Goal: Information Seeking & Learning: Understand process/instructions

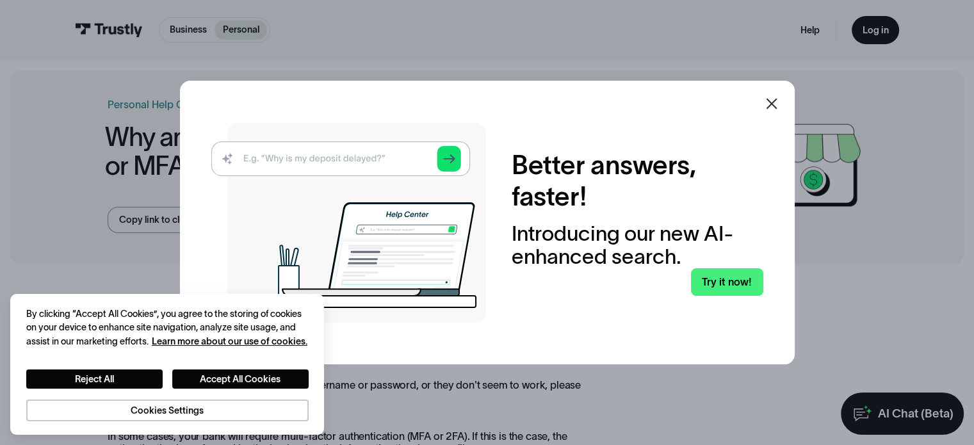
scroll to position [27, 0]
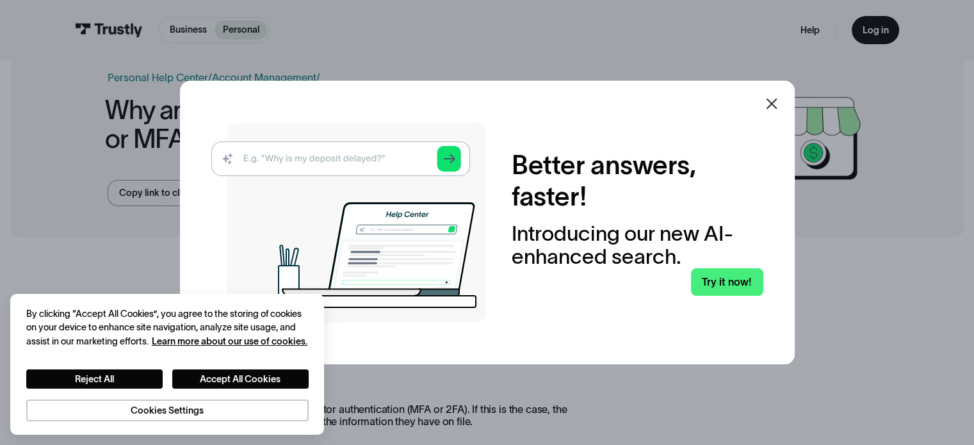
click at [785, 98] on div at bounding box center [772, 103] width 31 height 31
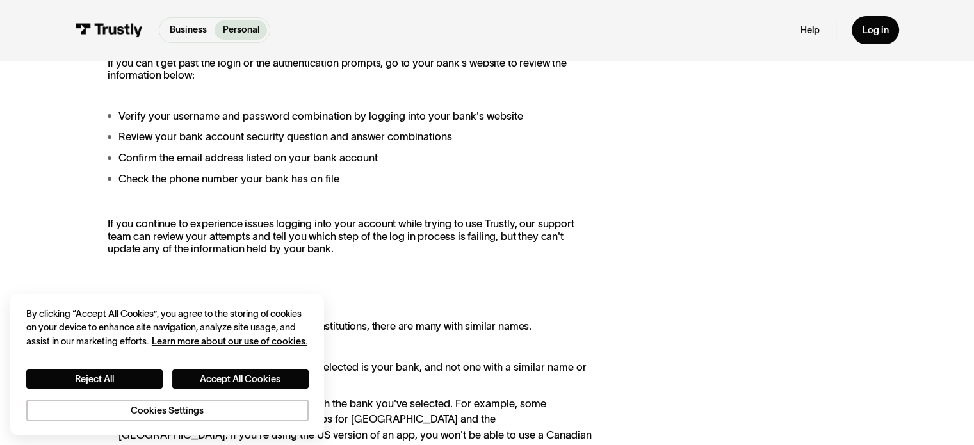
scroll to position [425, 0]
click at [809, 29] on link "Help" at bounding box center [810, 30] width 19 height 12
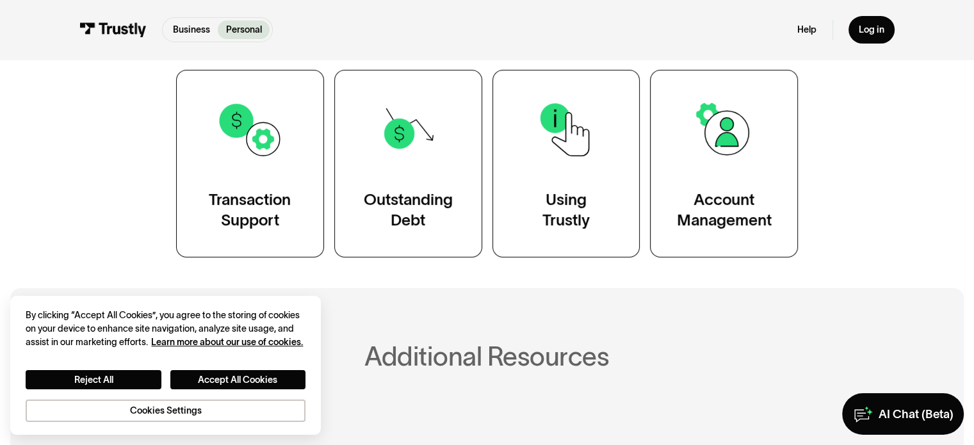
scroll to position [266, 0]
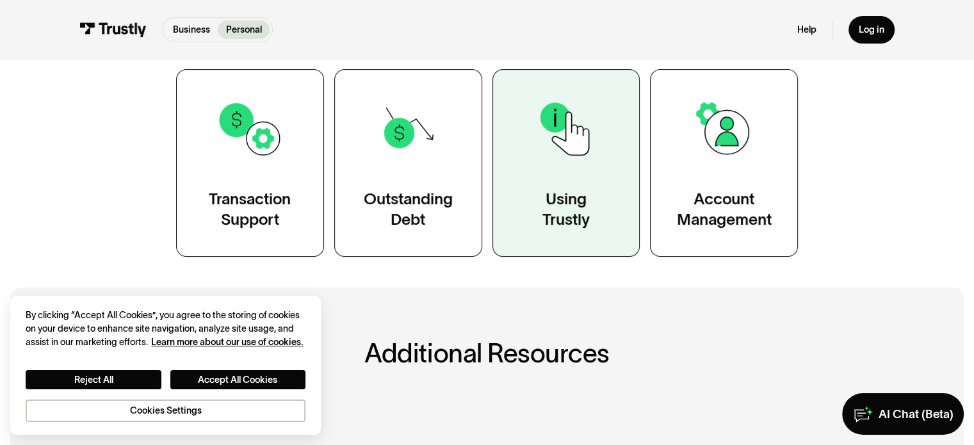
click at [563, 142] on img at bounding box center [565, 128] width 67 height 67
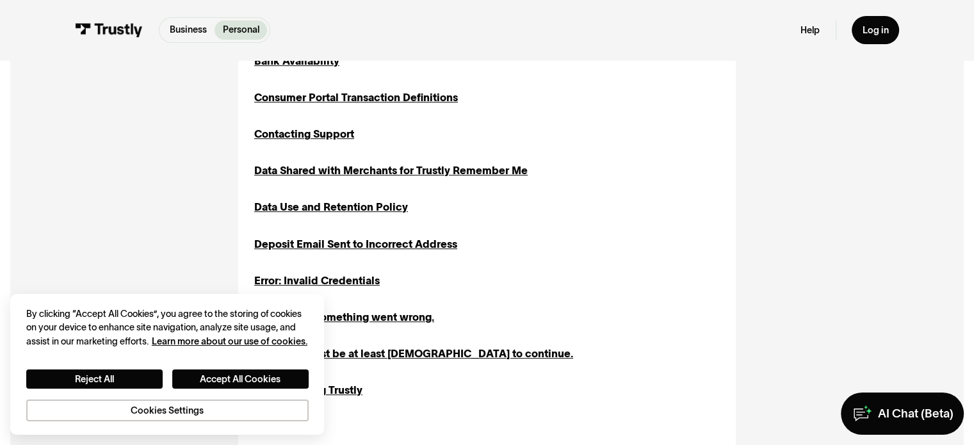
scroll to position [491, 0]
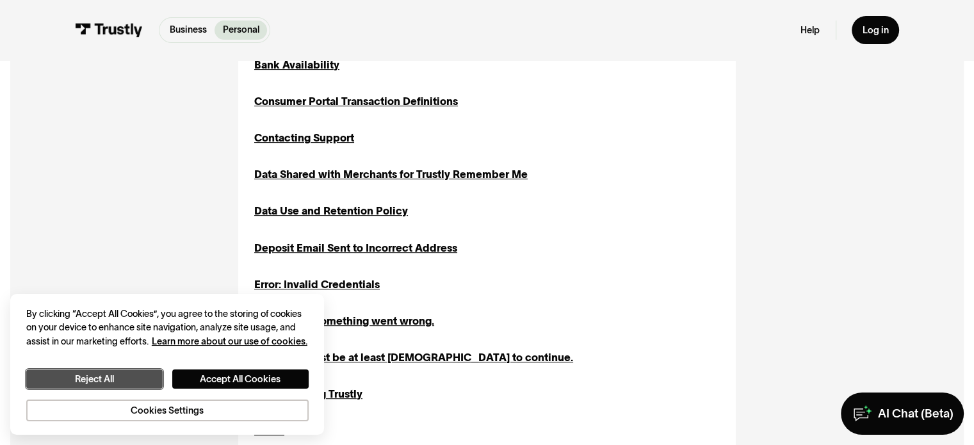
click at [117, 375] on button "Reject All" at bounding box center [94, 380] width 136 height 20
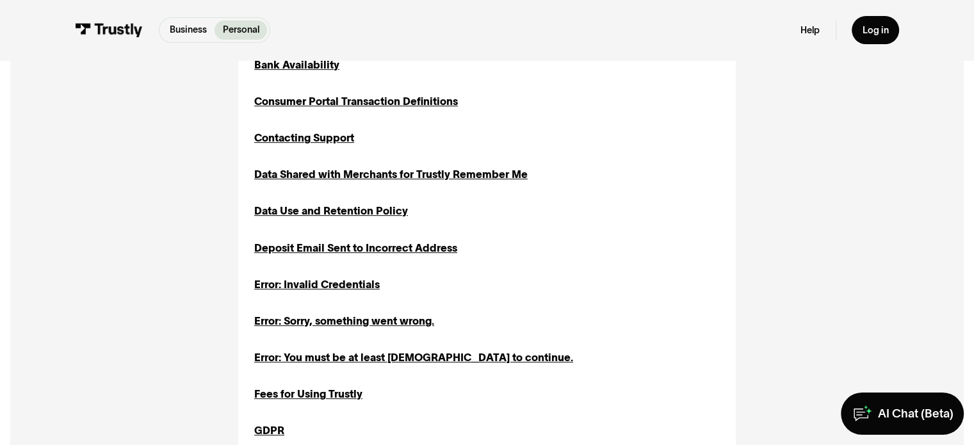
scroll to position [509, 0]
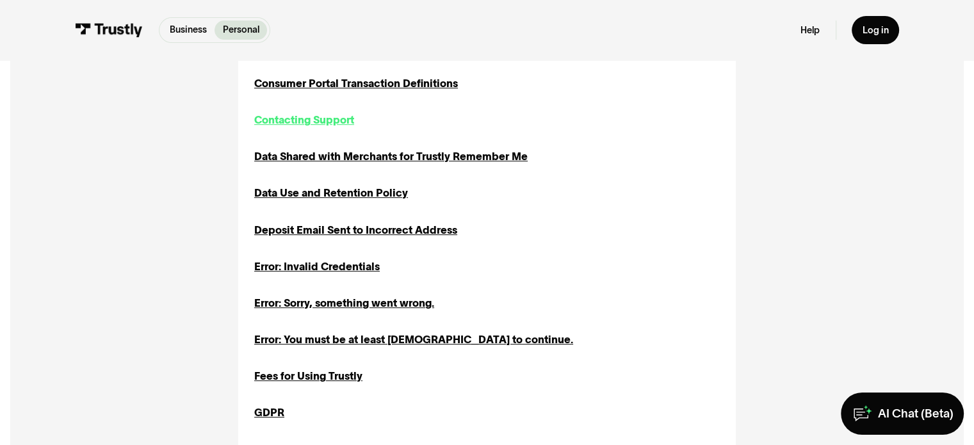
click at [304, 122] on div "Contacting Support" at bounding box center [304, 120] width 100 height 16
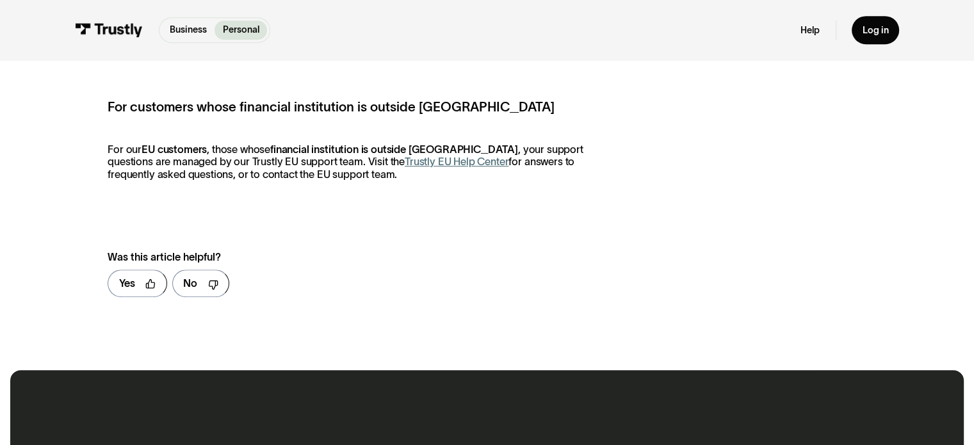
scroll to position [630, 0]
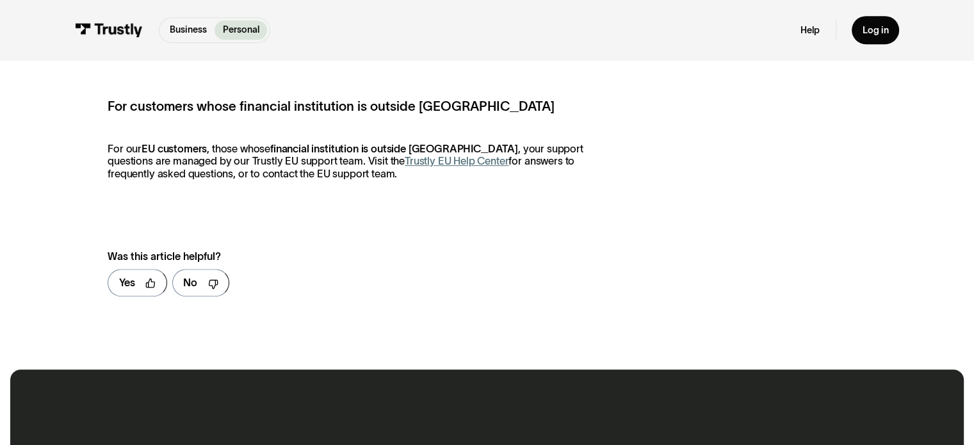
click at [405, 166] on link "Trustly EU Help Center" at bounding box center [457, 161] width 104 height 12
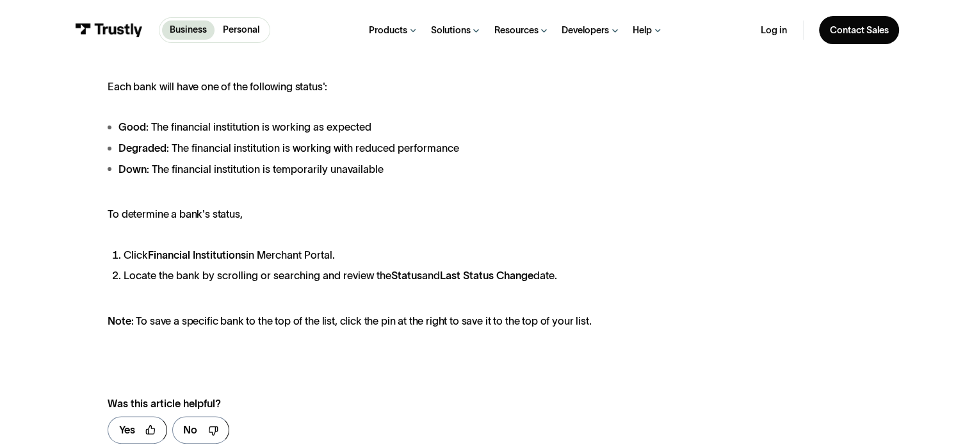
scroll to position [350, 0]
